Goal: Answer question/provide support: Share knowledge or assist other users

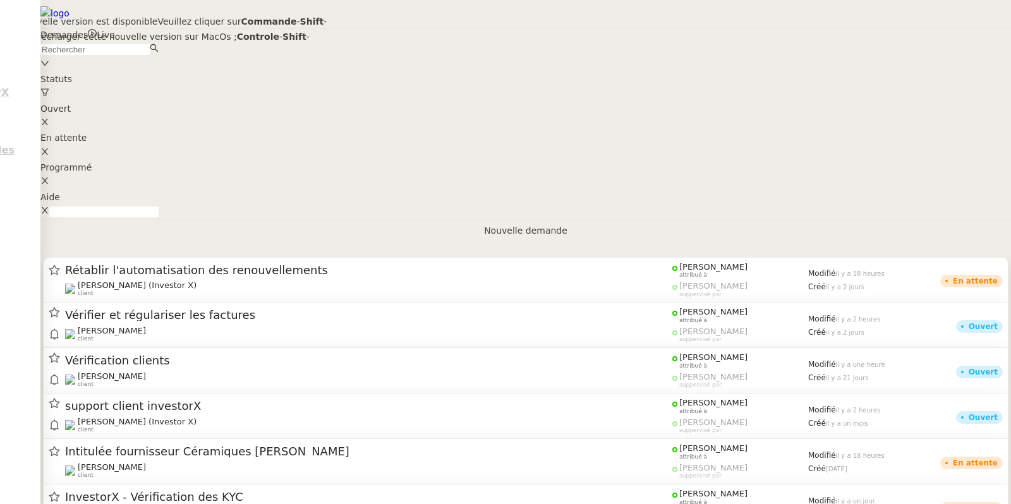
click at [42, 59] on nz-modal-container "Une nouvelle version est disponible Veuillez cliquer sur Commande - Shift - R p…" at bounding box center [505, 29] width 1011 height 59
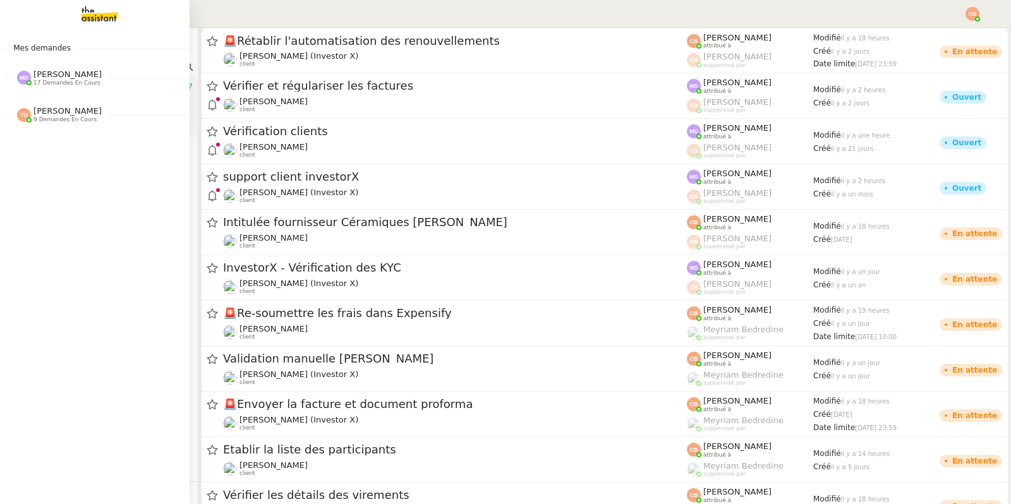
click at [44, 81] on span "17 demandes en cours" at bounding box center [66, 83] width 67 height 7
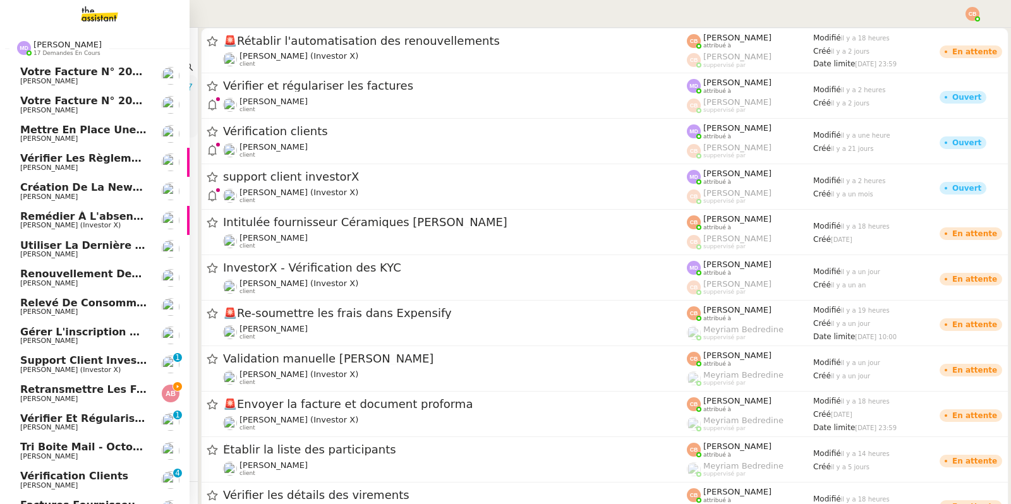
scroll to position [43, 0]
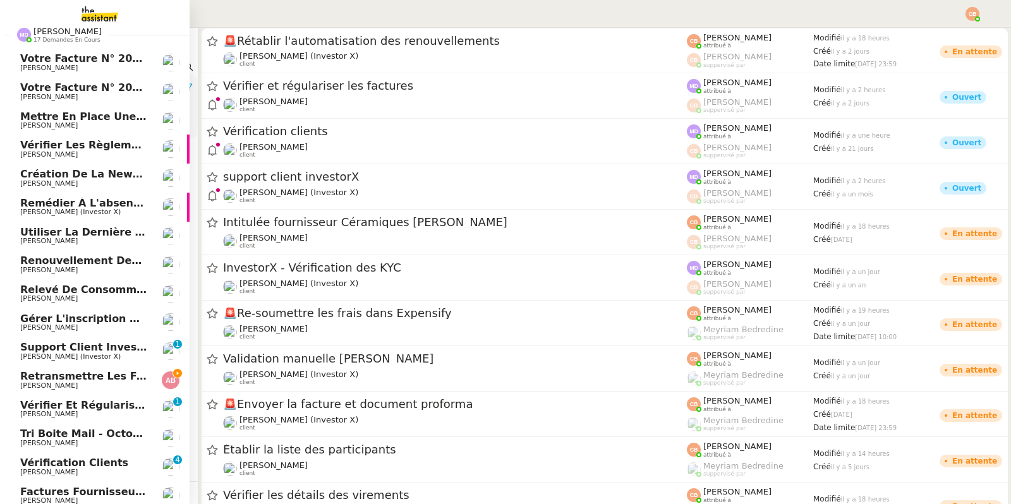
click at [64, 255] on span "Renouvellement des adhésions FTI - 1 octobre 2025" at bounding box center [170, 261] width 300 height 12
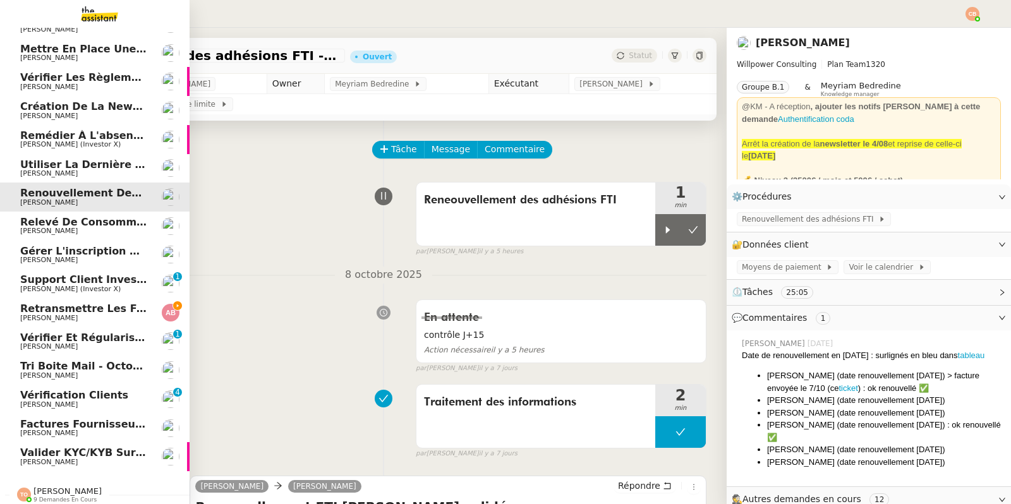
scroll to position [114, 0]
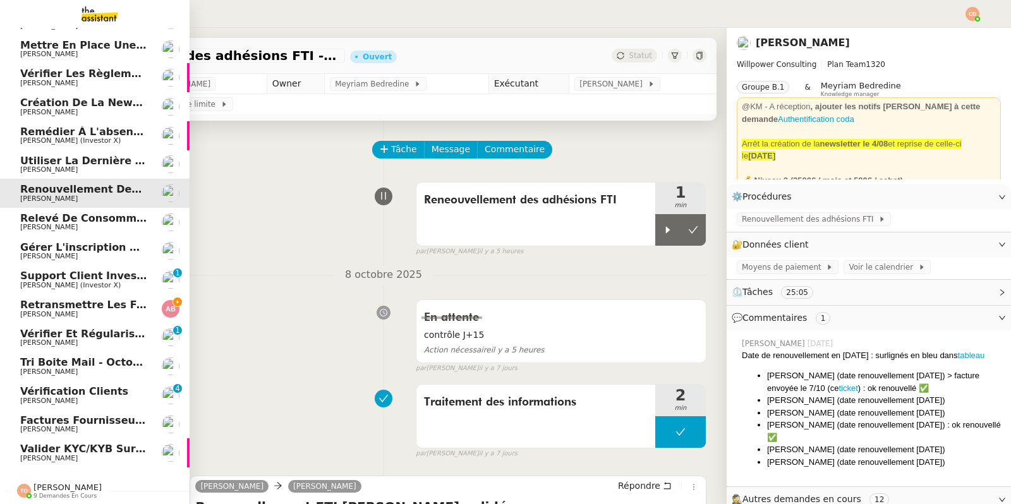
click at [66, 305] on span "Retransmettre les factures P1" at bounding box center [108, 305] width 177 height 12
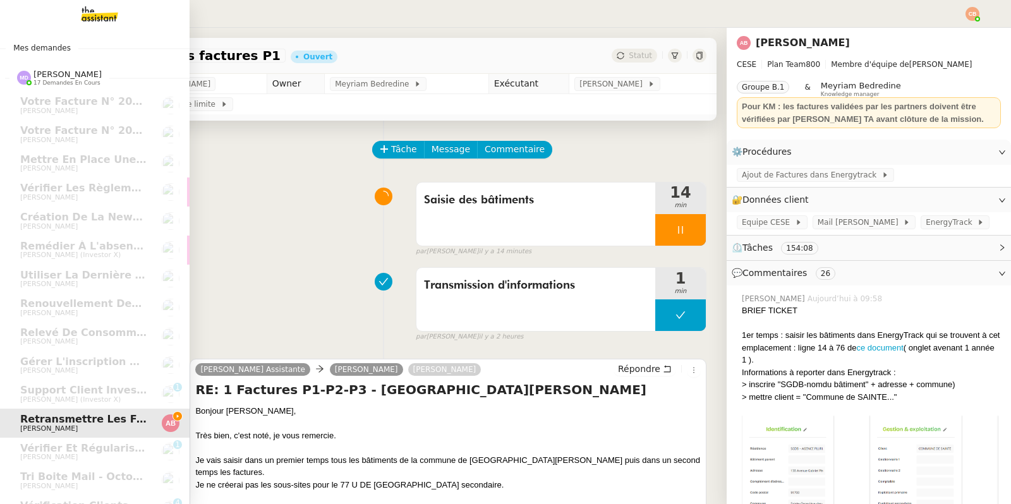
click at [91, 17] on img at bounding box center [89, 14] width 98 height 28
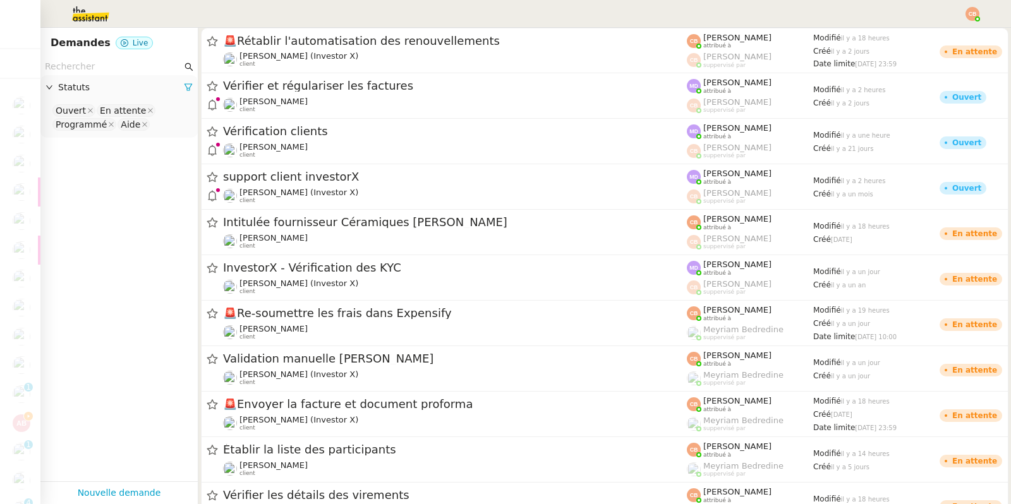
click at [107, 75] on nz-input-group at bounding box center [118, 66] width 157 height 17
click at [105, 65] on input "text" at bounding box center [113, 66] width 137 height 15
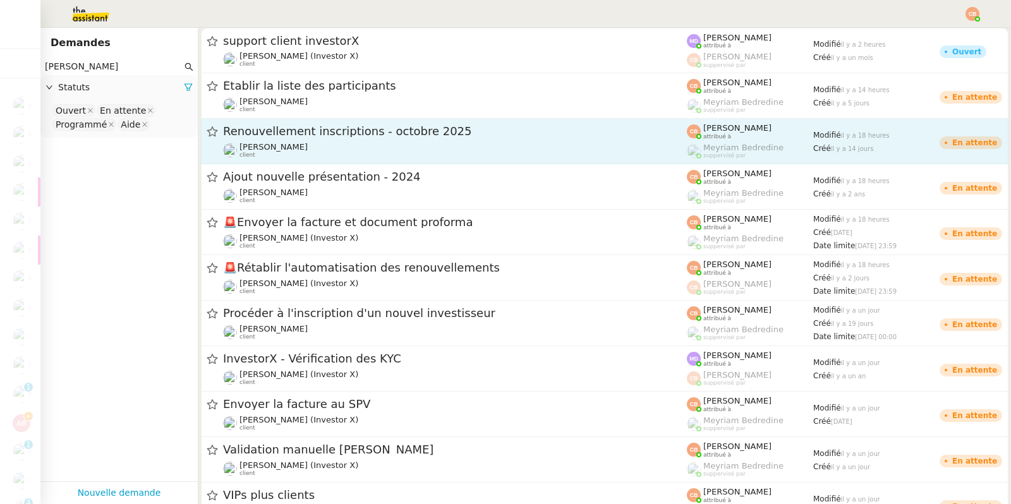
type input "Cedric"
click at [271, 141] on div "Renouvellement inscriptions - octobre 2025 Cédric Tempestini client" at bounding box center [455, 141] width 464 height 35
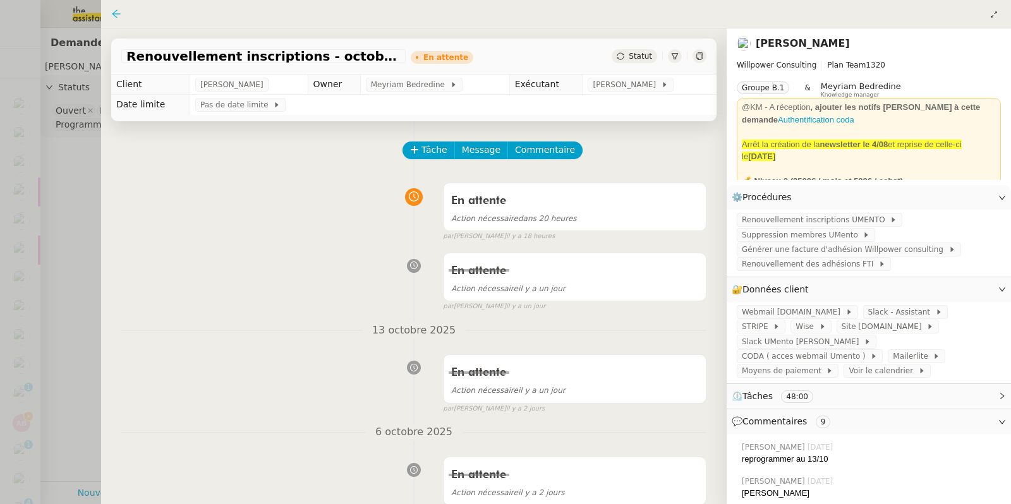
click at [117, 13] on icon at bounding box center [116, 14] width 10 height 10
